Goal: Entertainment & Leisure: Consume media (video, audio)

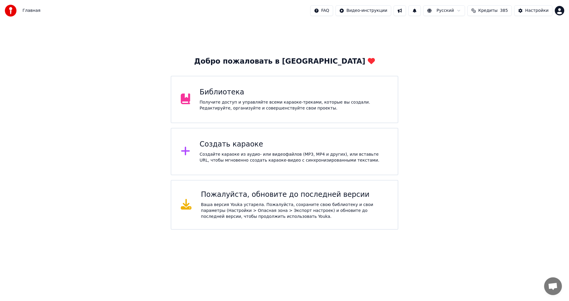
click at [257, 113] on div "Библиотека Получите доступ и управляйте всеми караоке-треками, которые вы созда…" at bounding box center [285, 99] width 228 height 47
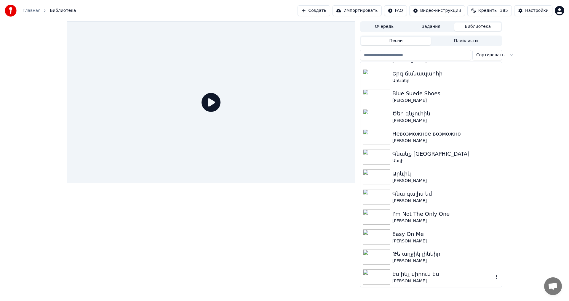
scroll to position [711, 0]
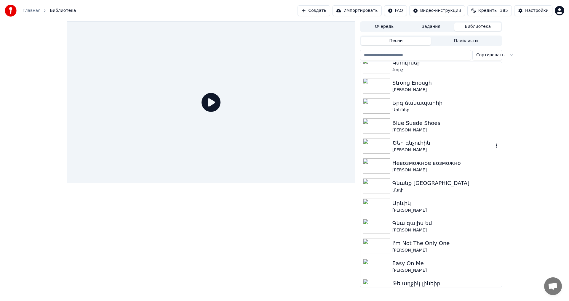
click at [436, 153] on div "[PERSON_NAME]" at bounding box center [442, 150] width 101 height 6
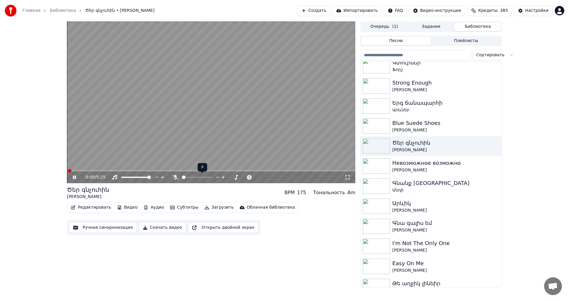
click at [224, 178] on icon at bounding box center [223, 177] width 3 height 3
click at [97, 171] on span at bounding box center [211, 170] width 288 height 1
click at [109, 170] on span at bounding box center [211, 170] width 288 height 1
click at [212, 179] on span at bounding box center [210, 178] width 4 height 4
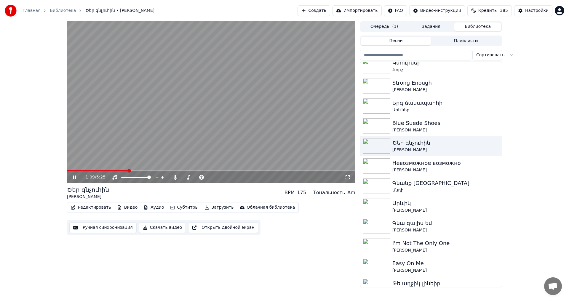
click at [173, 103] on video at bounding box center [211, 102] width 288 height 162
click at [211, 261] on div "1:09 / 5:25 Ծեր գնչուհին [PERSON_NAME] BPM 175 Тональность Am Редактировать Вид…" at bounding box center [211, 154] width 288 height 266
click at [204, 251] on div "1:09 / 5:25 Ծեր գնչուհին [PERSON_NAME] BPM 175 Тональность Am Редактировать Вид…" at bounding box center [211, 154] width 288 height 266
